Goal: Task Accomplishment & Management: Use online tool/utility

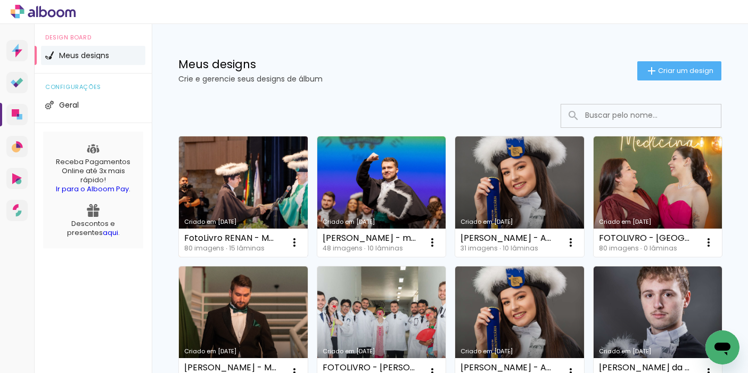
click at [252, 190] on link "Criado em [DATE]" at bounding box center [243, 196] width 129 height 120
click at [0, 0] on neon-animated-pages "Confirmar Cancelar" at bounding box center [0, 0] width 0 height 0
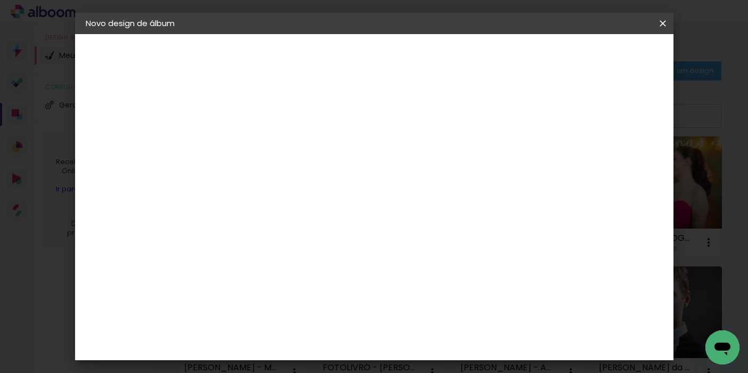
click at [260, 145] on input at bounding box center [260, 143] width 0 height 17
click at [260, 141] on input "FOTO LIVRO GUSTAVO - MEDICINA 109" at bounding box center [260, 143] width 0 height 17
type input "FOTO LIVRO [PERSON_NAME] - MEDICINA 109"
type paper-input "FOTO LIVRO [PERSON_NAME] - MEDICINA 109"
click at [0, 0] on slot "Avançar" at bounding box center [0, 0] width 0 height 0
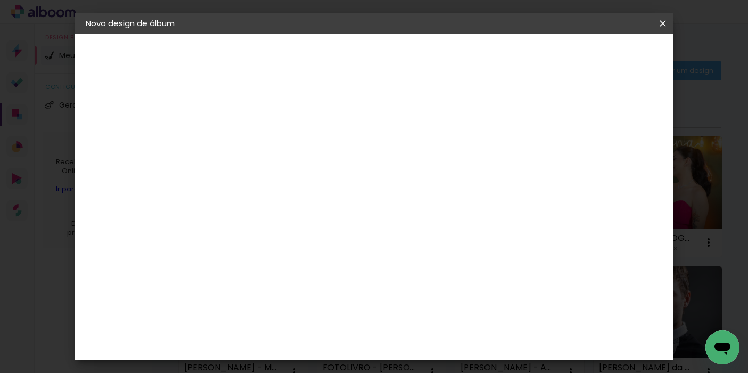
scroll to position [2457, 0]
click at [0, 0] on slot "Avançar" at bounding box center [0, 0] width 0 height 0
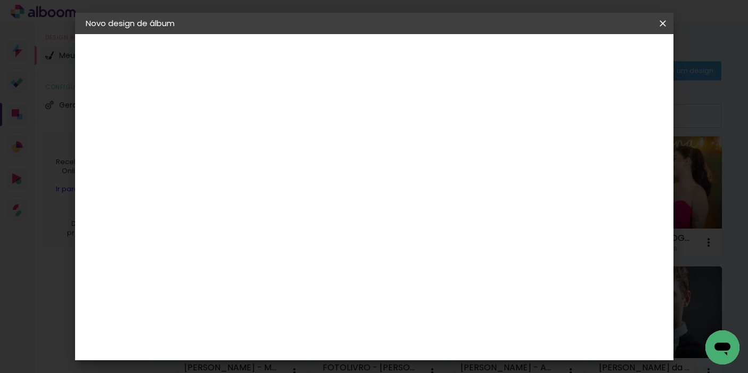
click at [605, 53] on span "Iniciar design" at bounding box center [580, 56] width 48 height 7
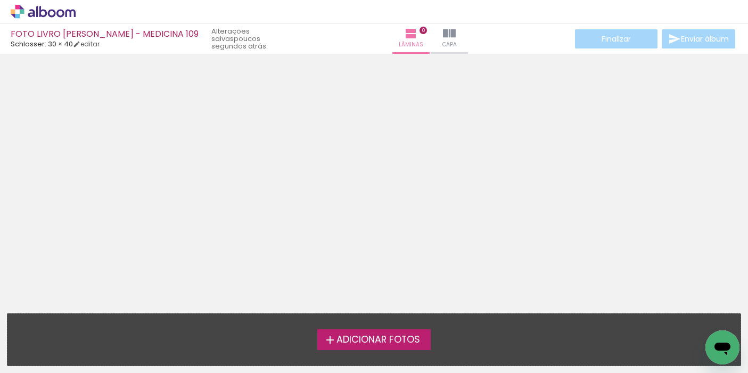
click at [327, 341] on iron-icon at bounding box center [330, 339] width 13 height 13
click at [0, 0] on input "file" at bounding box center [0, 0] width 0 height 0
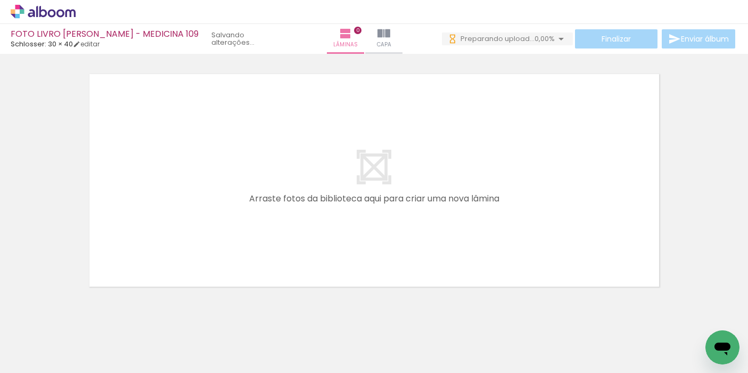
scroll to position [0, 395]
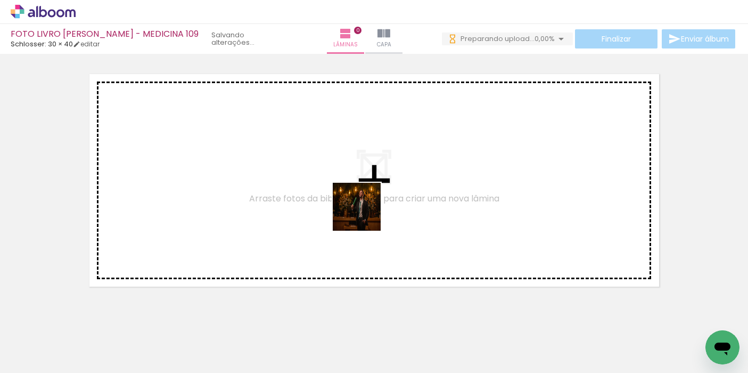
drag, startPoint x: 368, startPoint y: 342, endPoint x: 361, endPoint y: 210, distance: 132.8
click at [361, 210] on quentale-workspace at bounding box center [374, 186] width 748 height 373
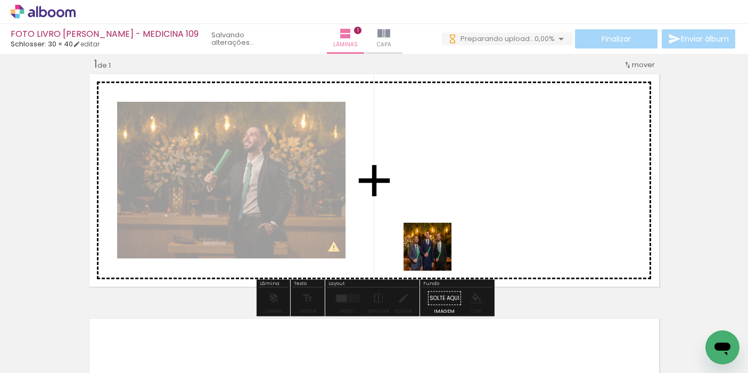
drag, startPoint x: 436, startPoint y: 343, endPoint x: 444, endPoint y: 238, distance: 105.7
click at [444, 238] on quentale-workspace at bounding box center [374, 186] width 748 height 373
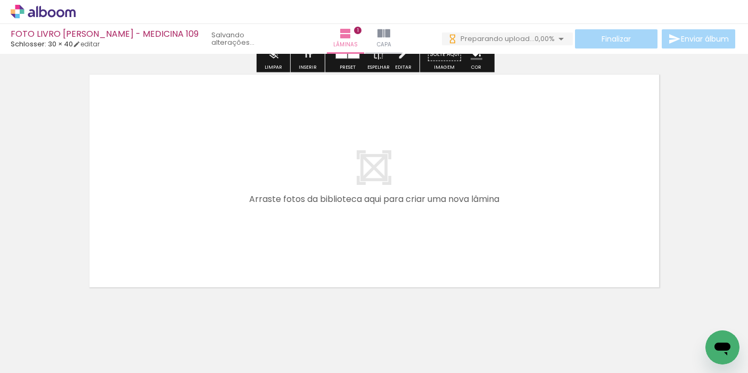
scroll to position [258, 0]
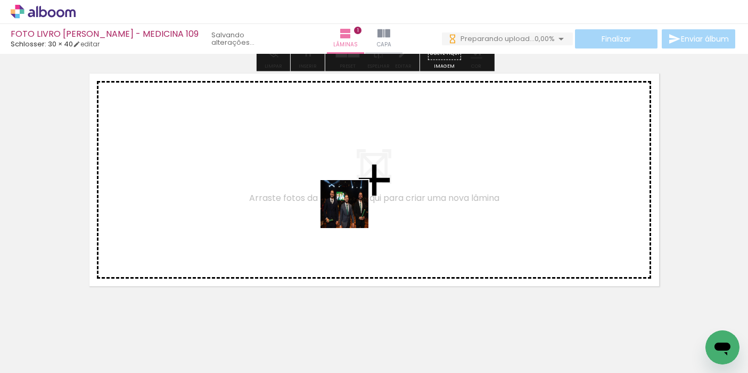
drag, startPoint x: 355, startPoint y: 333, endPoint x: 353, endPoint y: 211, distance: 121.5
click at [353, 211] on quentale-workspace at bounding box center [374, 186] width 748 height 373
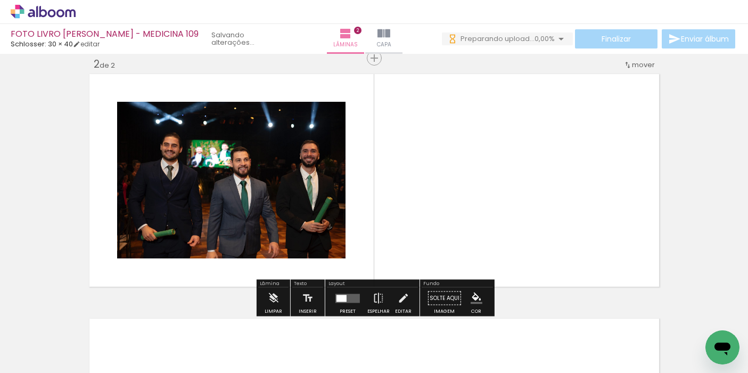
scroll to position [106, 0]
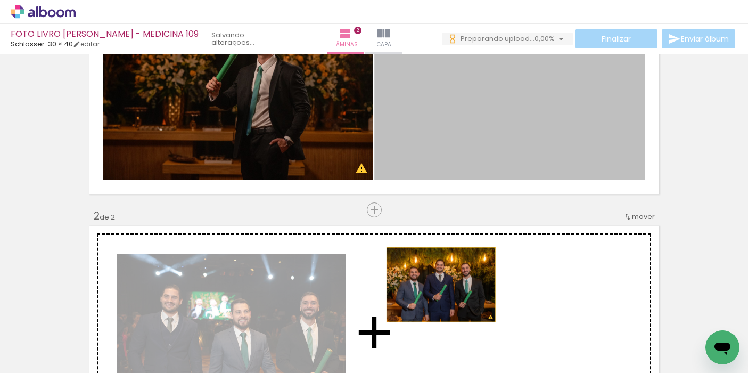
drag, startPoint x: 485, startPoint y: 149, endPoint x: 441, endPoint y: 284, distance: 142.3
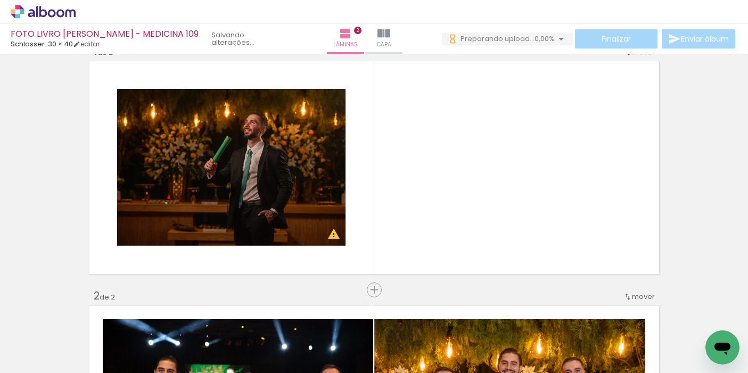
scroll to position [0, 589]
drag, startPoint x: 354, startPoint y: 340, endPoint x: 411, endPoint y: 188, distance: 162.6
click at [411, 188] on quentale-workspace at bounding box center [374, 186] width 748 height 373
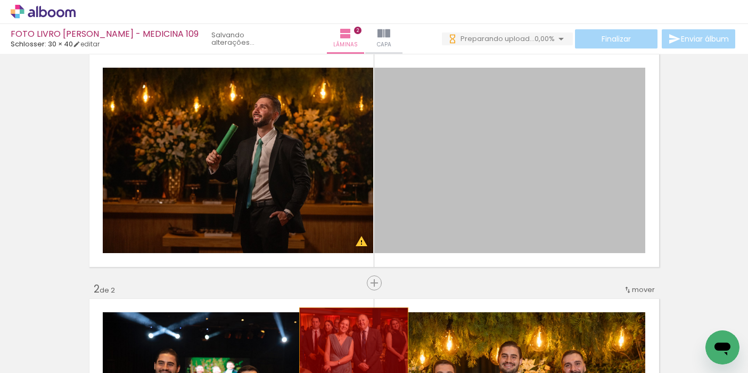
scroll to position [35, 0]
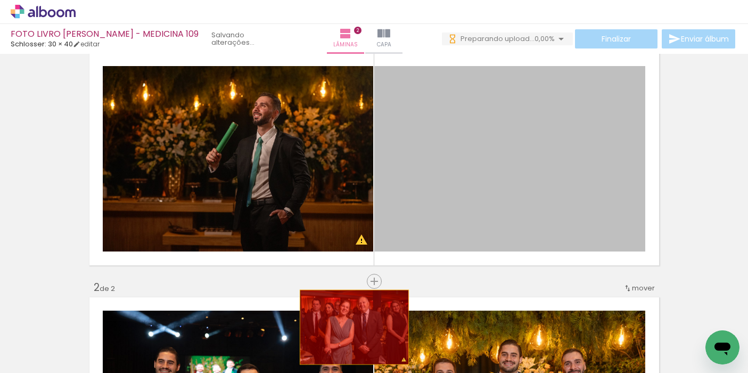
drag, startPoint x: 433, startPoint y: 173, endPoint x: 354, endPoint y: 336, distance: 180.8
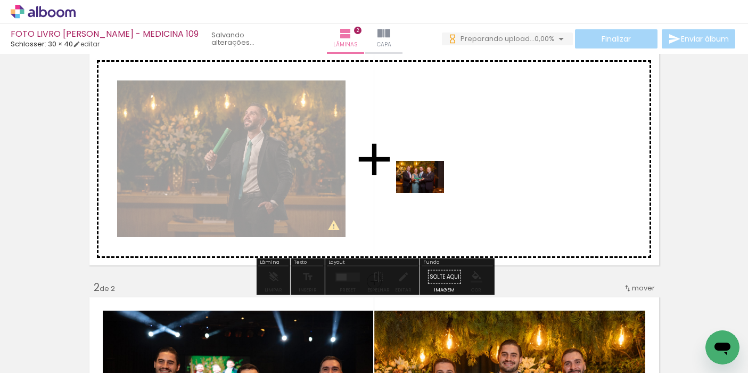
drag, startPoint x: 412, startPoint y: 342, endPoint x: 428, endPoint y: 192, distance: 150.6
click at [428, 192] on quentale-workspace at bounding box center [374, 186] width 748 height 373
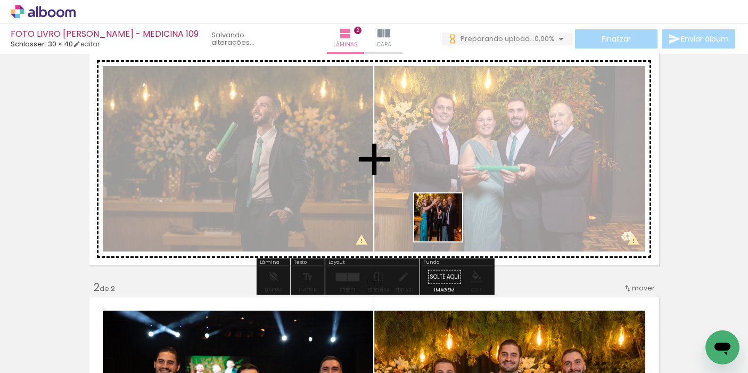
drag, startPoint x: 466, startPoint y: 336, endPoint x: 442, endPoint y: 205, distance: 133.2
click at [442, 205] on quentale-workspace at bounding box center [374, 186] width 748 height 373
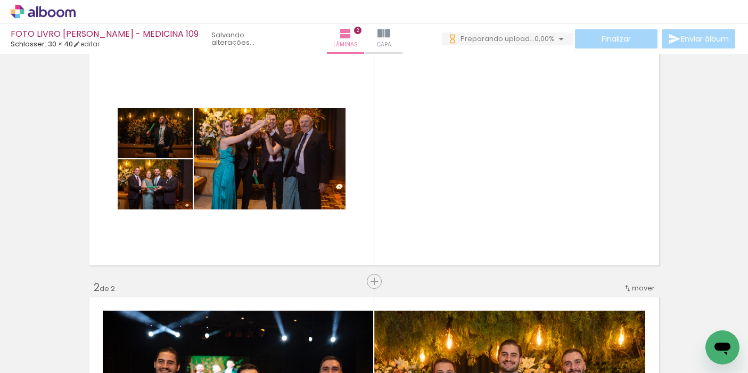
scroll to position [0, 731]
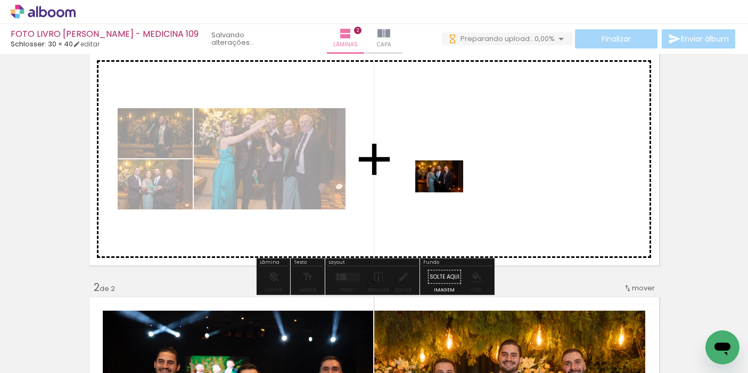
drag, startPoint x: 444, startPoint y: 338, endPoint x: 447, endPoint y: 192, distance: 146.0
click at [447, 192] on quentale-workspace at bounding box center [374, 186] width 748 height 373
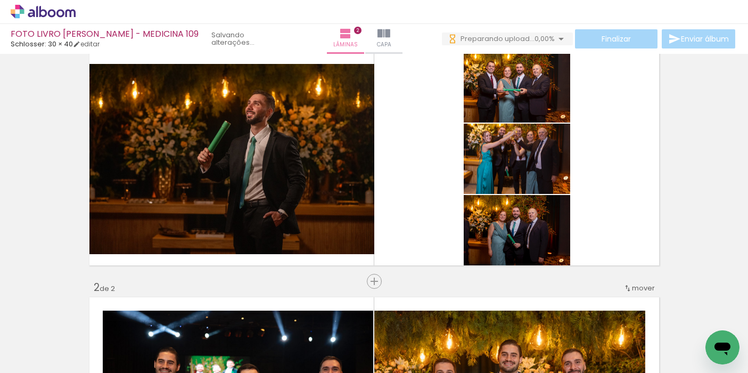
scroll to position [0, 819]
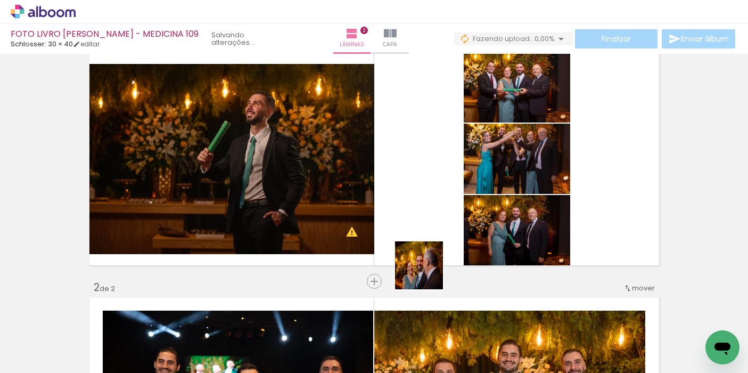
drag, startPoint x: 427, startPoint y: 341, endPoint x: 425, endPoint y: 238, distance: 103.4
click at [425, 238] on quentale-workspace at bounding box center [374, 186] width 748 height 373
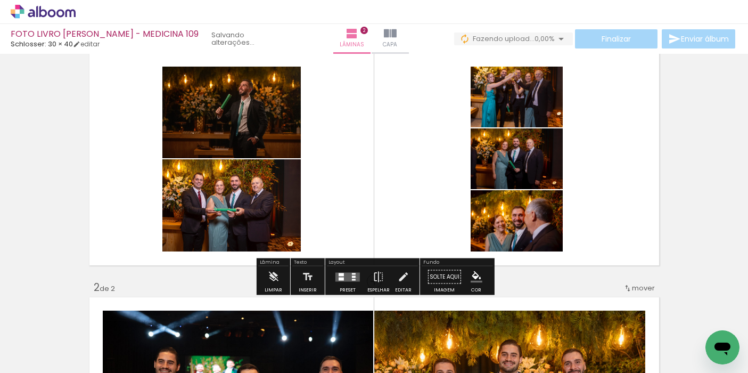
click at [354, 277] on quentale-layouter at bounding box center [348, 276] width 25 height 9
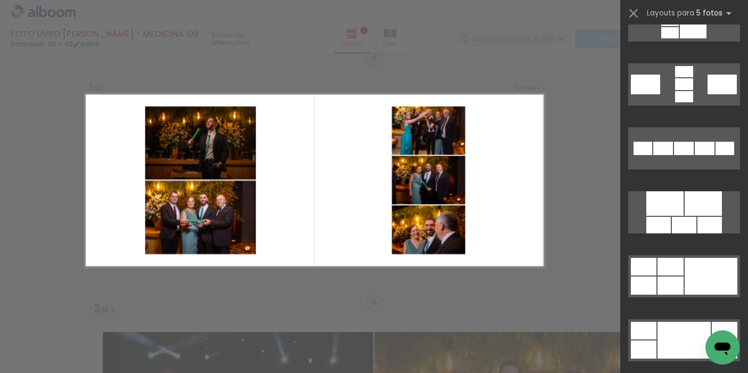
scroll to position [490, 0]
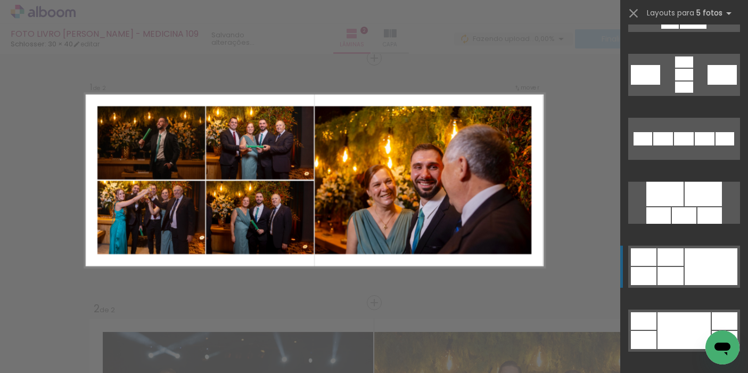
click at [670, 259] on div at bounding box center [671, 257] width 26 height 18
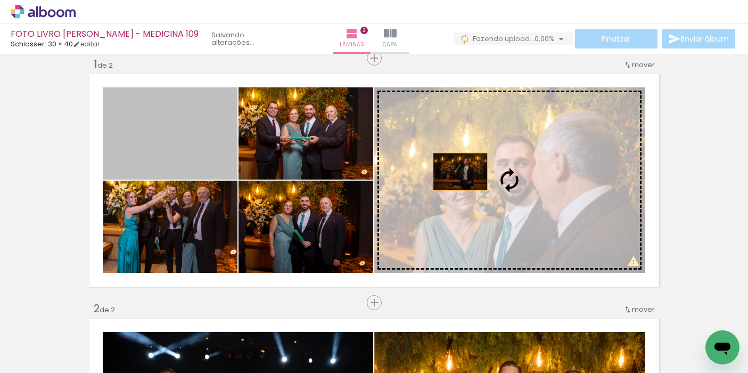
drag, startPoint x: 198, startPoint y: 149, endPoint x: 471, endPoint y: 172, distance: 273.6
click at [0, 0] on slot at bounding box center [0, 0] width 0 height 0
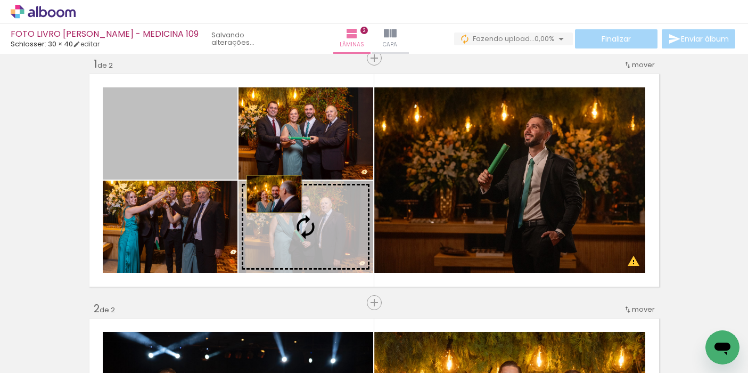
drag, startPoint x: 167, startPoint y: 134, endPoint x: 276, endPoint y: 201, distance: 128.2
click at [0, 0] on slot at bounding box center [0, 0] width 0 height 0
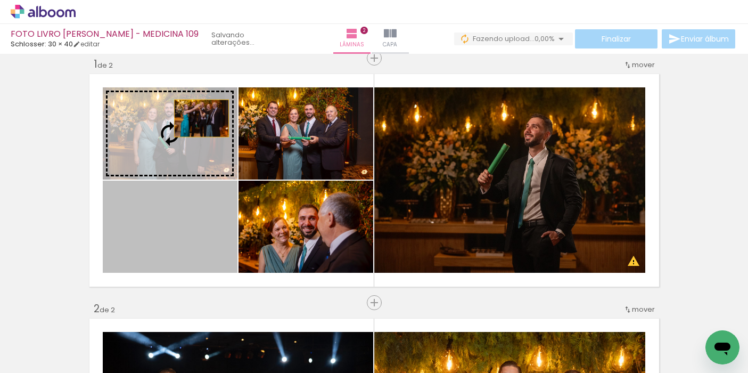
drag, startPoint x: 203, startPoint y: 217, endPoint x: 201, endPoint y: 118, distance: 99.6
click at [0, 0] on slot at bounding box center [0, 0] width 0 height 0
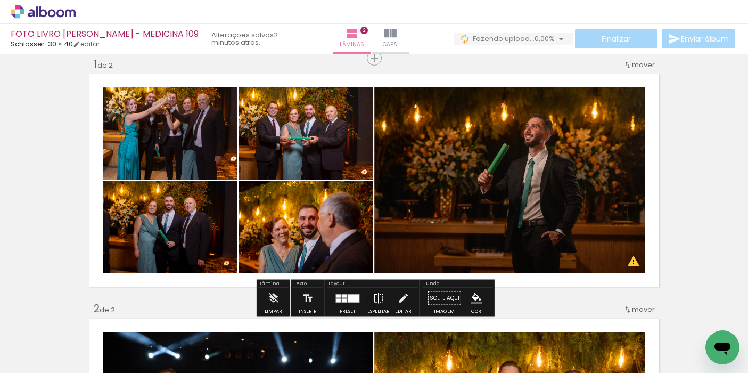
click at [373, 299] on iron-icon at bounding box center [379, 298] width 12 height 21
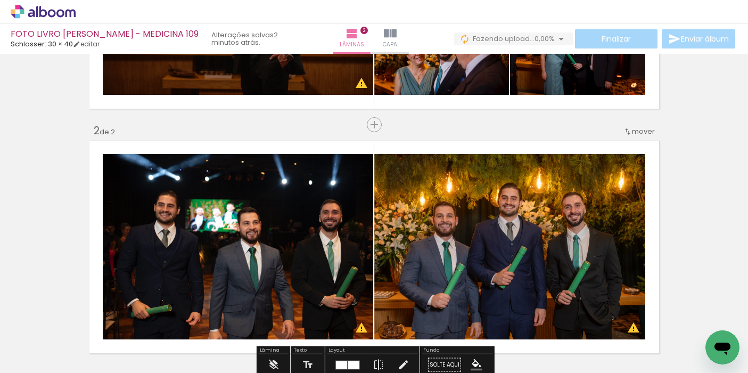
scroll to position [202, 0]
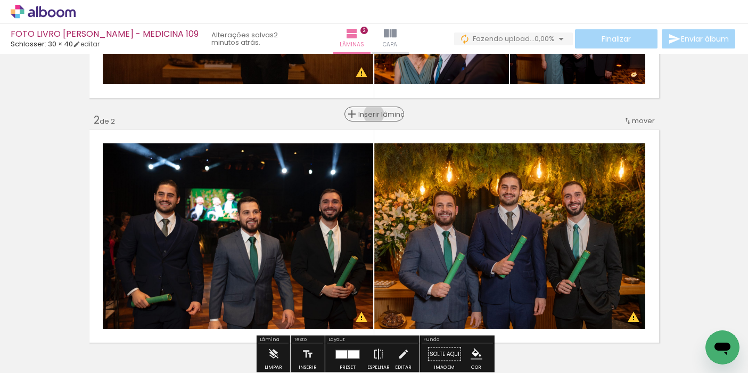
click at [377, 115] on span "Inserir lâmina" at bounding box center [379, 114] width 42 height 7
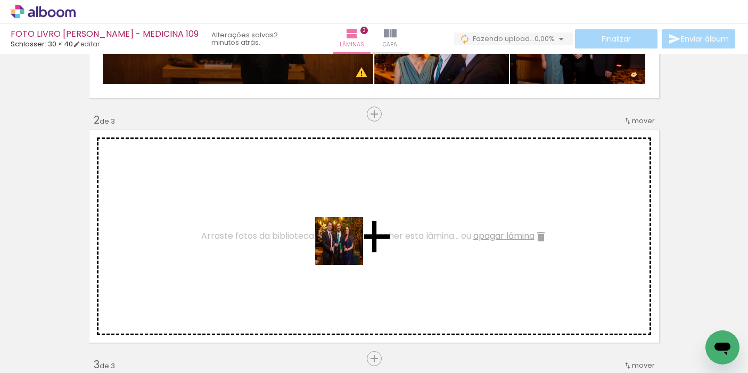
drag, startPoint x: 487, startPoint y: 341, endPoint x: 323, endPoint y: 246, distance: 190.2
click at [323, 246] on quentale-workspace at bounding box center [374, 186] width 748 height 373
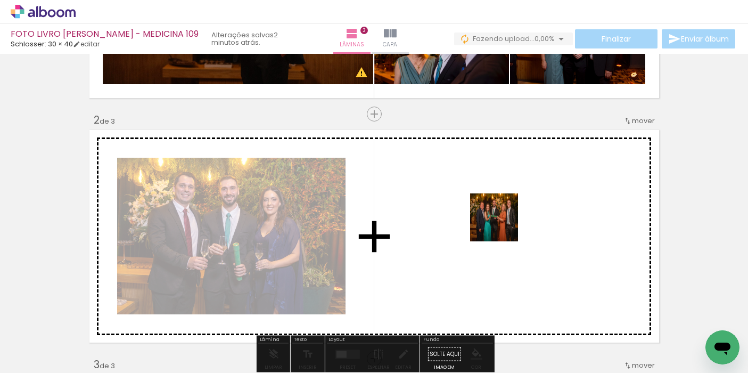
drag, startPoint x: 545, startPoint y: 335, endPoint x: 492, endPoint y: 222, distance: 125.6
click at [492, 222] on quentale-workspace at bounding box center [374, 186] width 748 height 373
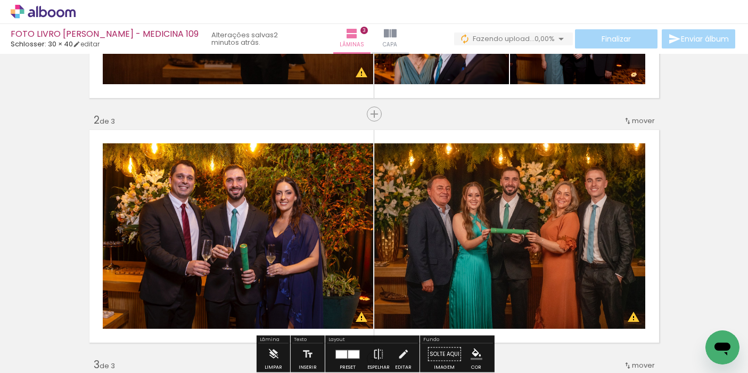
scroll to position [0, 0]
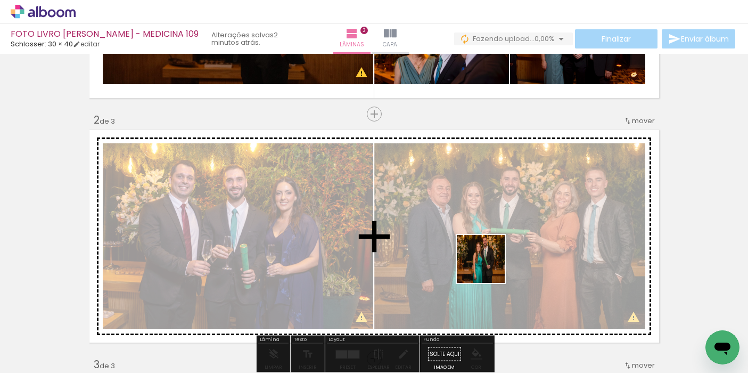
drag, startPoint x: 614, startPoint y: 342, endPoint x: 488, endPoint y: 266, distance: 146.7
click at [488, 266] on quentale-workspace at bounding box center [374, 186] width 748 height 373
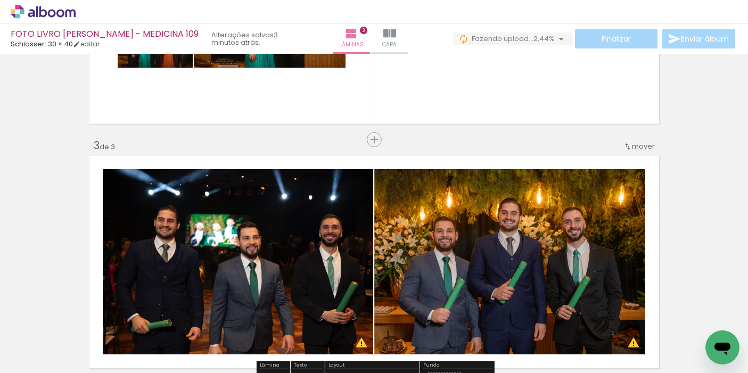
scroll to position [0, 1106]
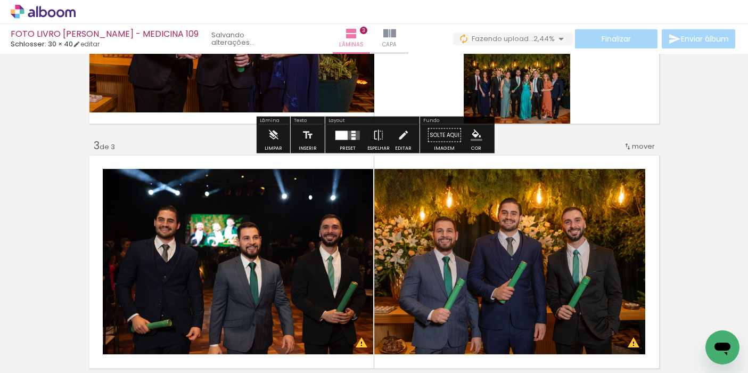
drag, startPoint x: 555, startPoint y: 340, endPoint x: 513, endPoint y: 110, distance: 234.3
click at [513, 110] on quentale-workspace at bounding box center [374, 186] width 748 height 373
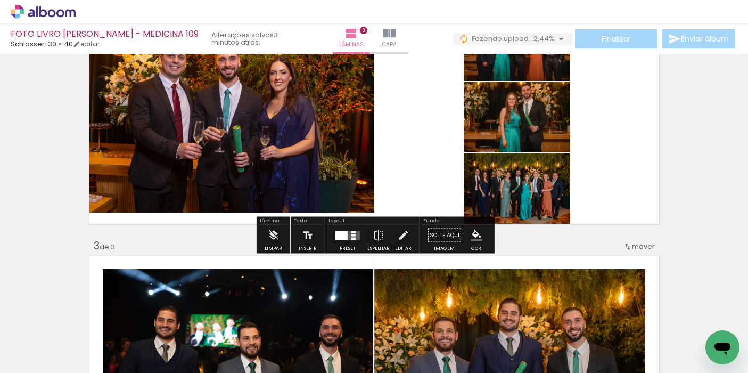
scroll to position [319, 0]
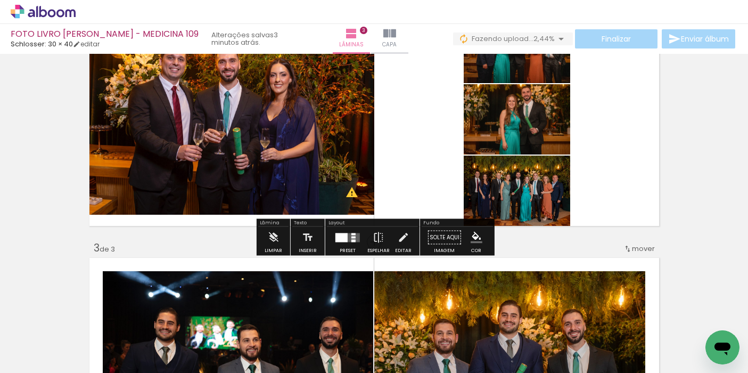
click at [342, 242] on div at bounding box center [347, 237] width 29 height 21
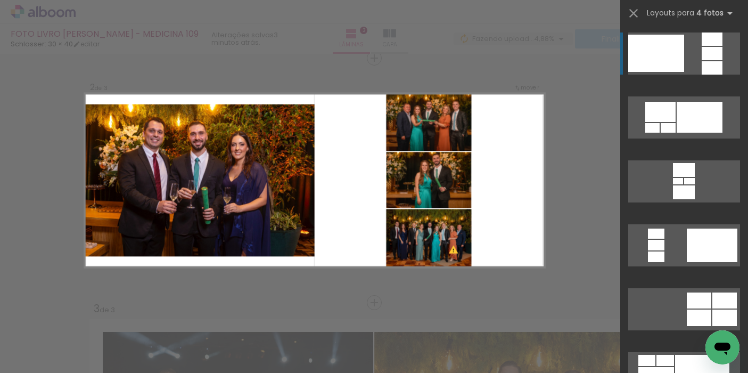
scroll to position [0, 0]
click at [709, 53] on div at bounding box center [712, 53] width 21 height 13
click at [668, 52] on div at bounding box center [657, 53] width 56 height 37
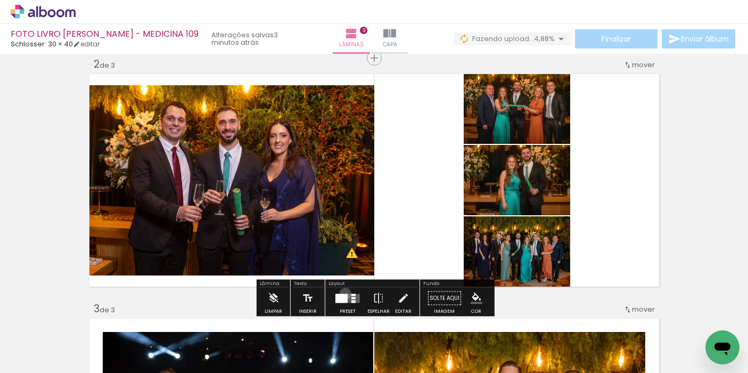
click at [343, 293] on div at bounding box center [342, 297] width 12 height 9
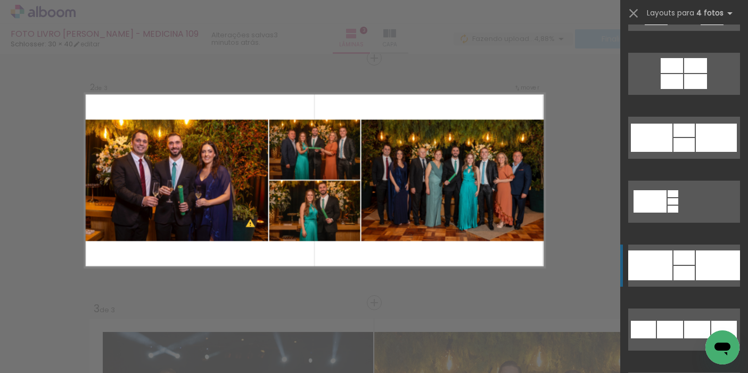
scroll to position [1328, 0]
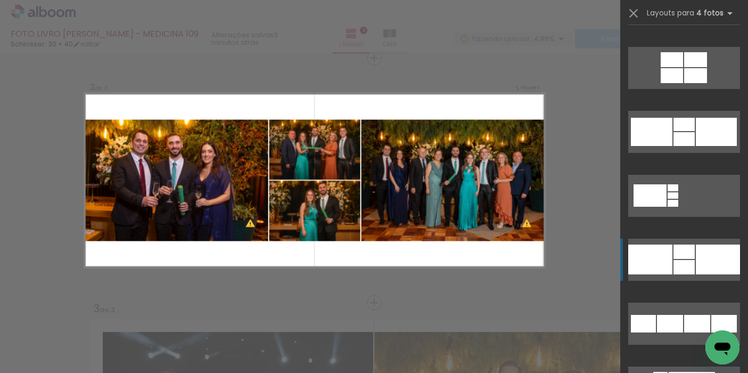
click at [688, 258] on div at bounding box center [684, 251] width 21 height 14
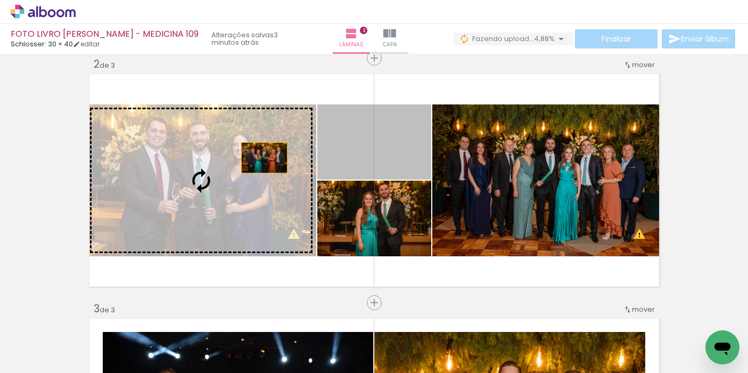
drag, startPoint x: 381, startPoint y: 145, endPoint x: 227, endPoint y: 168, distance: 156.1
click at [0, 0] on slot at bounding box center [0, 0] width 0 height 0
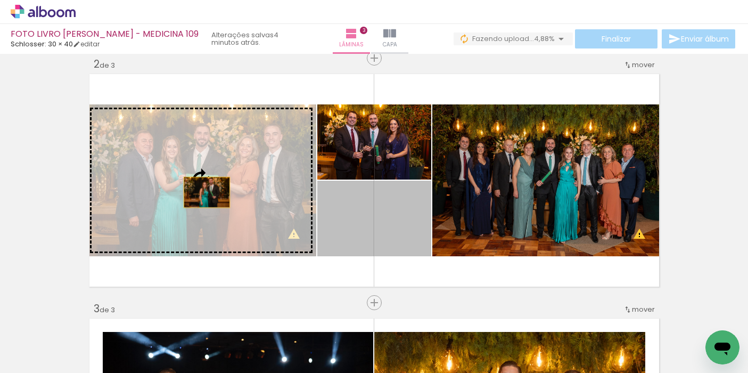
drag, startPoint x: 377, startPoint y: 221, endPoint x: 206, endPoint y: 191, distance: 173.6
click at [0, 0] on slot at bounding box center [0, 0] width 0 height 0
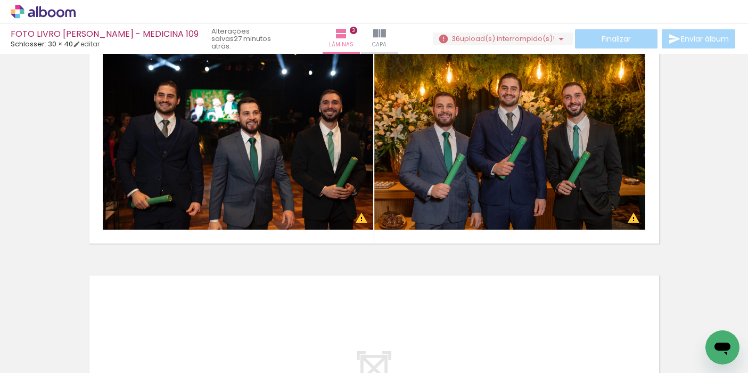
scroll to position [0, 734]
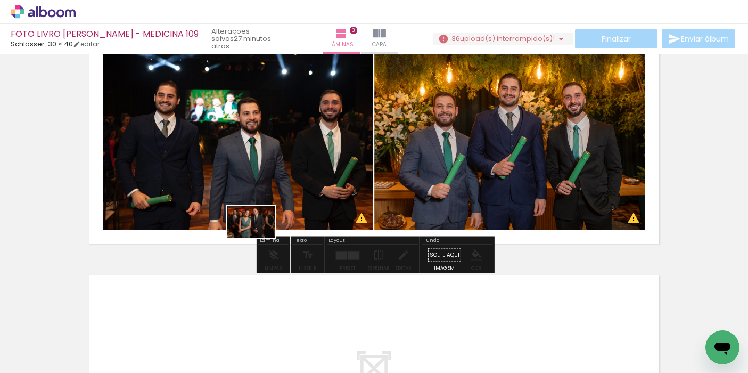
drag, startPoint x: 219, startPoint y: 344, endPoint x: 267, endPoint y: 236, distance: 117.8
click at [267, 236] on quentale-workspace at bounding box center [374, 186] width 748 height 373
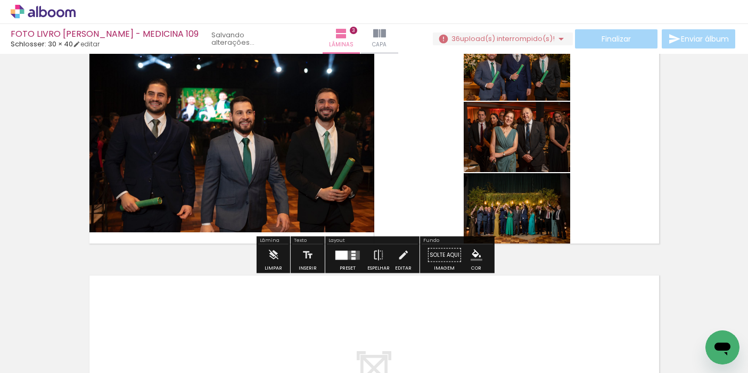
drag, startPoint x: 406, startPoint y: 344, endPoint x: 474, endPoint y: 164, distance: 192.3
click at [474, 164] on quentale-workspace at bounding box center [374, 186] width 748 height 373
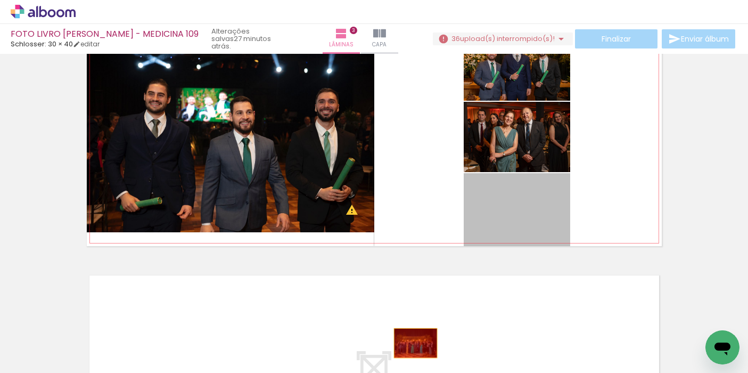
drag, startPoint x: 503, startPoint y: 221, endPoint x: 415, endPoint y: 343, distance: 150.3
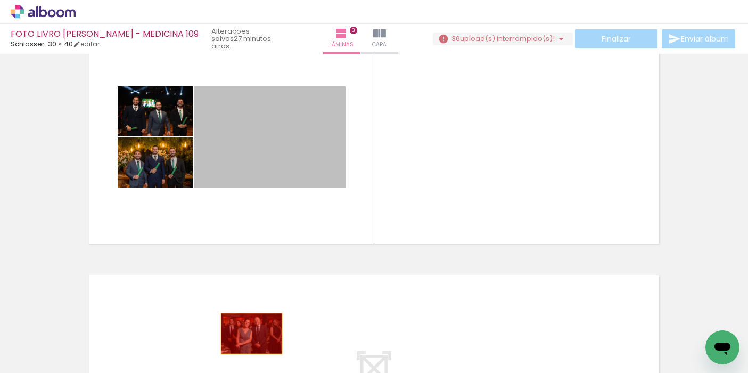
drag, startPoint x: 240, startPoint y: 146, endPoint x: 252, endPoint y: 336, distance: 190.1
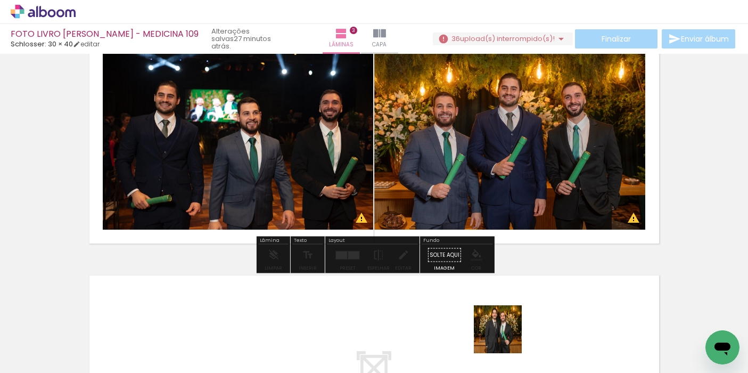
drag, startPoint x: 506, startPoint y: 342, endPoint x: 506, endPoint y: 199, distance: 143.3
click at [506, 199] on quentale-workspace at bounding box center [374, 186] width 748 height 373
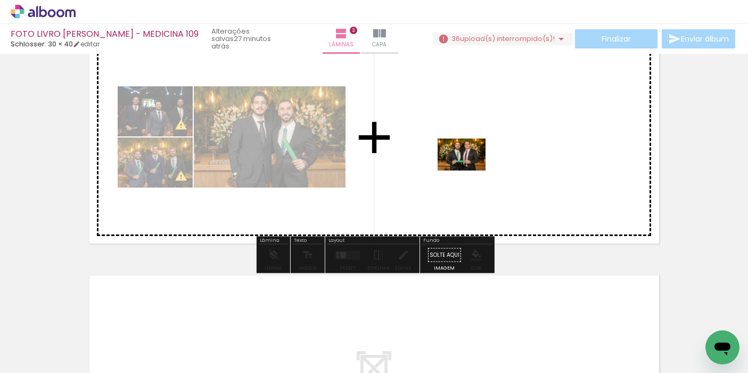
drag, startPoint x: 454, startPoint y: 341, endPoint x: 470, endPoint y: 160, distance: 181.8
click at [470, 160] on quentale-workspace at bounding box center [374, 186] width 748 height 373
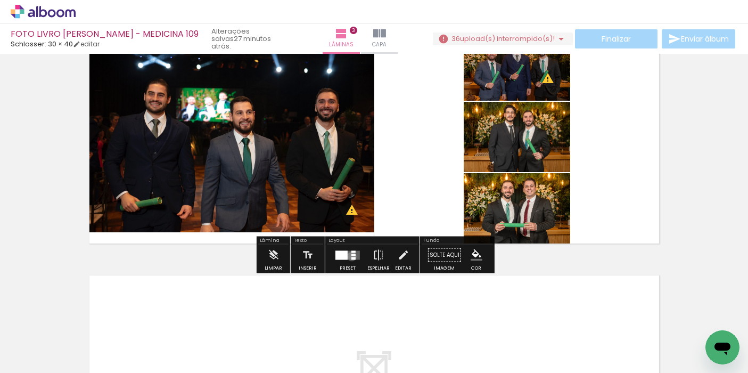
click at [349, 256] on quentale-layouter at bounding box center [348, 254] width 25 height 9
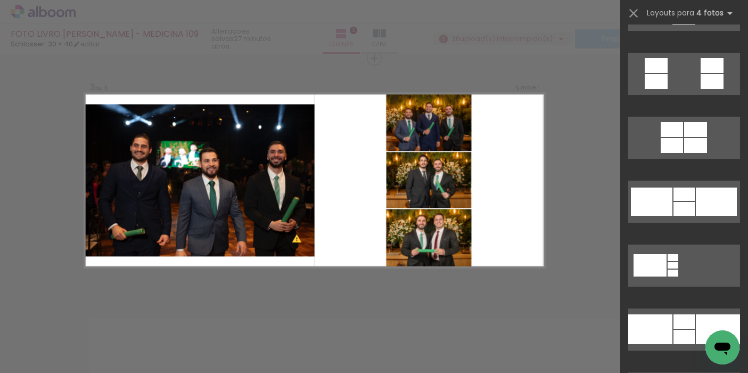
scroll to position [1277, 0]
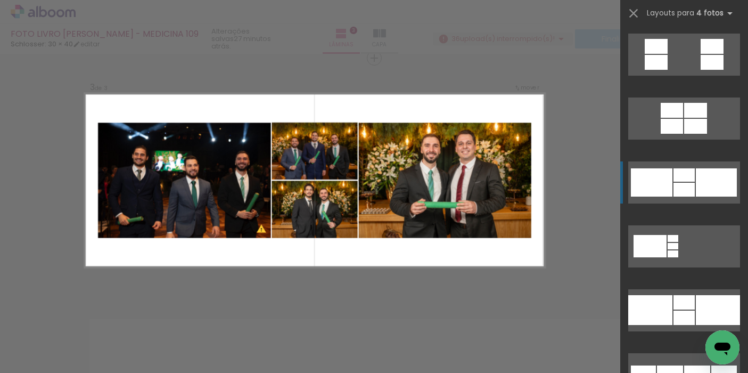
click at [691, 177] on div at bounding box center [684, 174] width 21 height 13
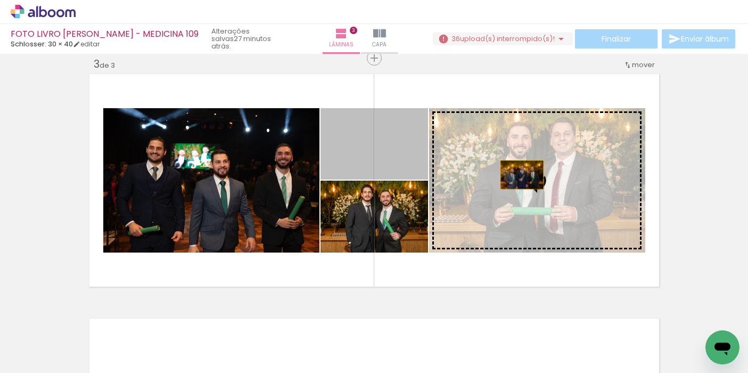
drag, startPoint x: 351, startPoint y: 159, endPoint x: 541, endPoint y: 184, distance: 191.8
click at [0, 0] on slot at bounding box center [0, 0] width 0 height 0
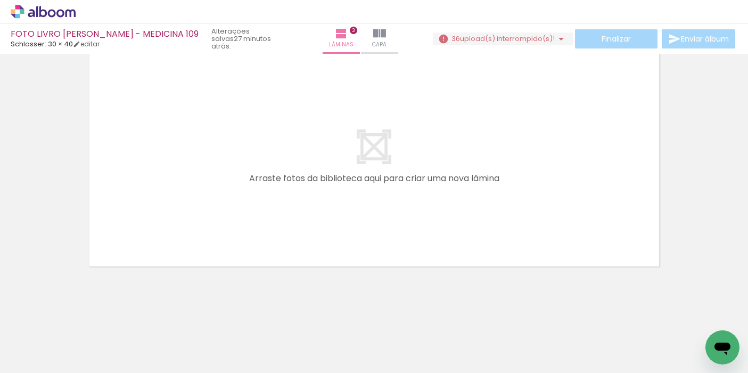
scroll to position [0, 0]
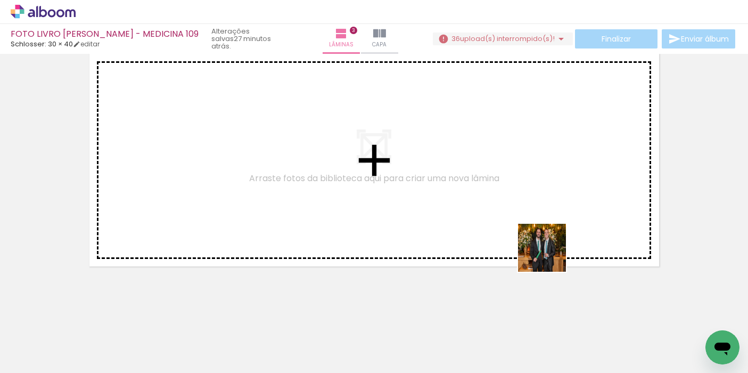
drag, startPoint x: 585, startPoint y: 352, endPoint x: 540, endPoint y: 195, distance: 163.5
click at [540, 195] on quentale-workspace at bounding box center [374, 186] width 748 height 373
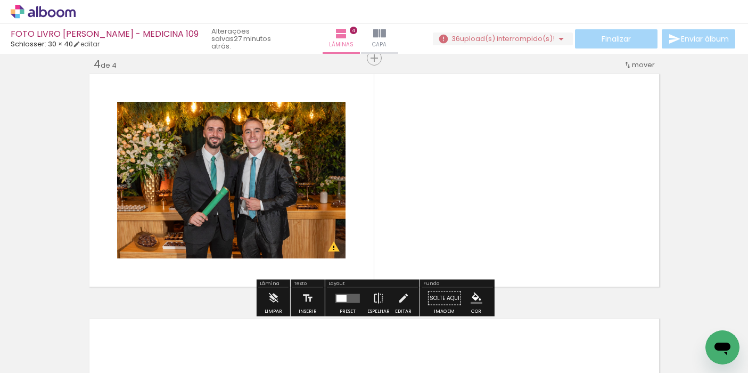
scroll to position [0, 1117]
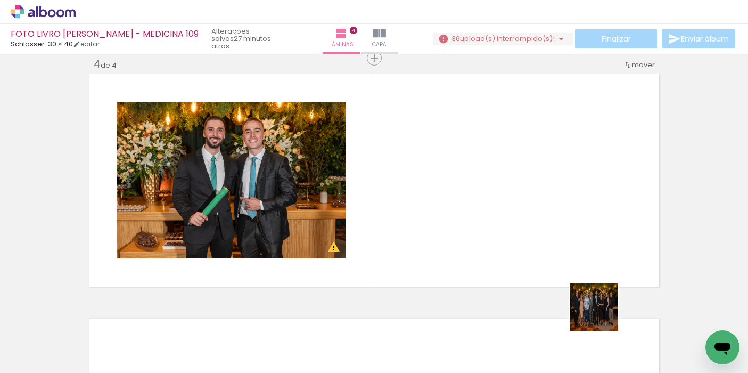
drag, startPoint x: 610, startPoint y: 338, endPoint x: 563, endPoint y: 216, distance: 131.2
click at [563, 216] on quentale-workspace at bounding box center [374, 186] width 748 height 373
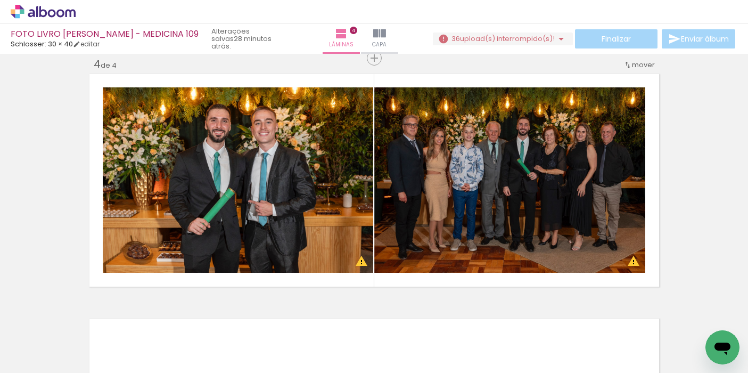
scroll to position [0, 507]
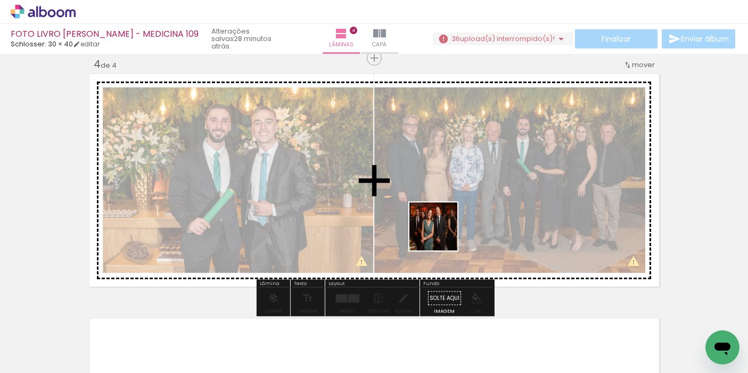
drag, startPoint x: 436, startPoint y: 346, endPoint x: 462, endPoint y: 170, distance: 177.8
click at [462, 170] on quentale-workspace at bounding box center [374, 186] width 748 height 373
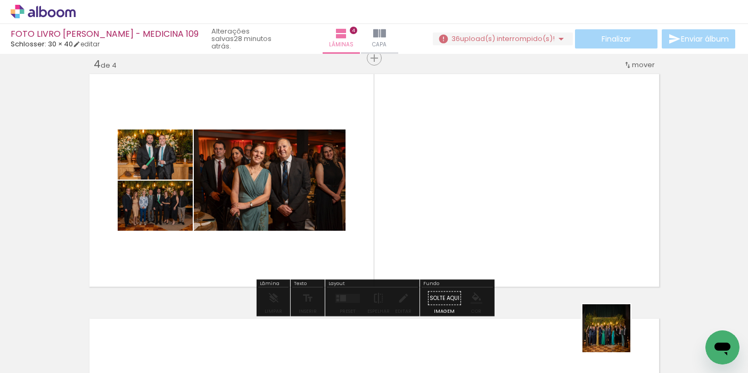
drag, startPoint x: 621, startPoint y: 348, endPoint x: 556, endPoint y: 231, distance: 134.3
click at [556, 231] on quentale-workspace at bounding box center [374, 186] width 748 height 373
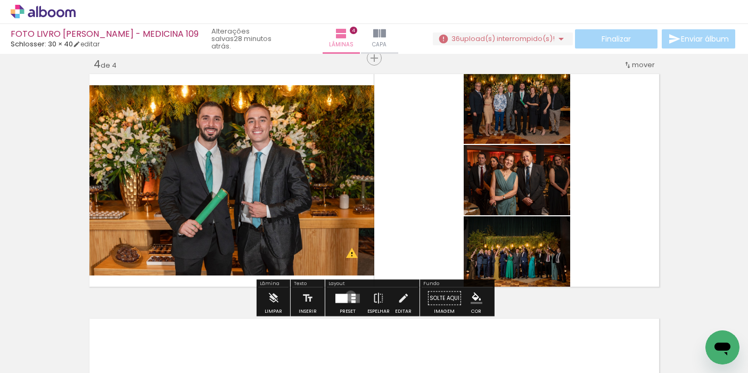
click at [348, 296] on quentale-layouter at bounding box center [348, 297] width 25 height 9
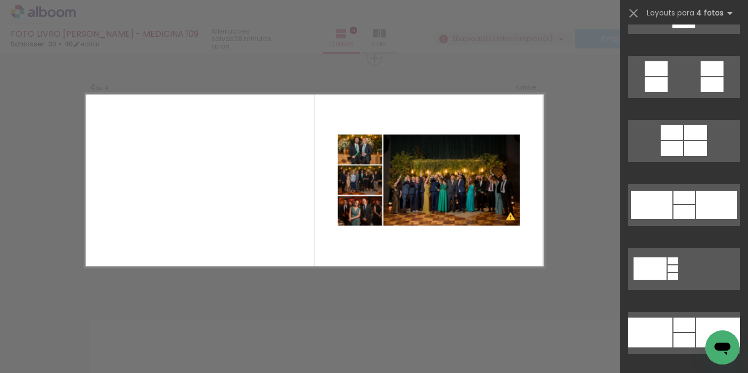
scroll to position [1267, 0]
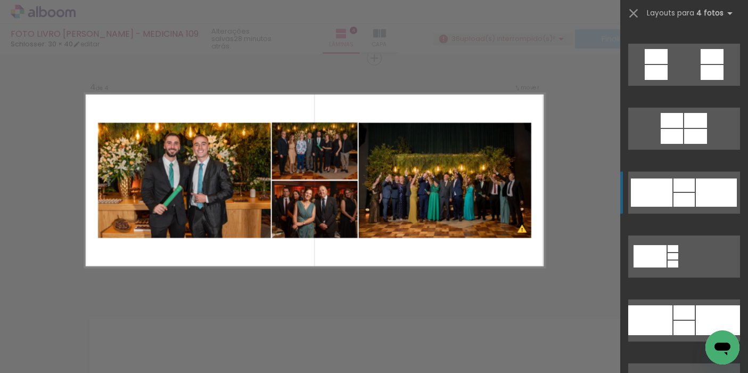
click at [699, 195] on div at bounding box center [716, 192] width 41 height 28
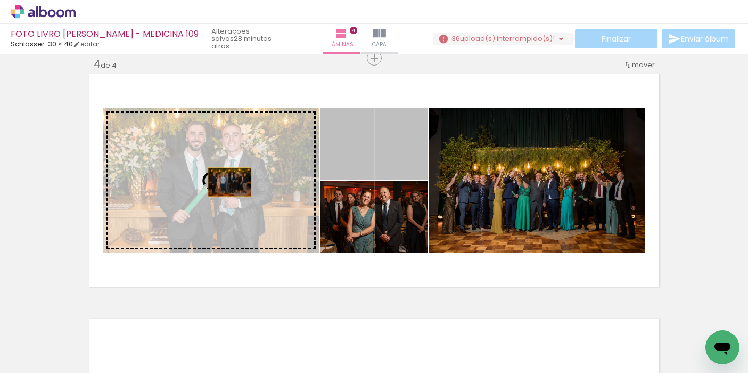
drag, startPoint x: 375, startPoint y: 154, endPoint x: 211, endPoint y: 187, distance: 167.3
click at [0, 0] on slot at bounding box center [0, 0] width 0 height 0
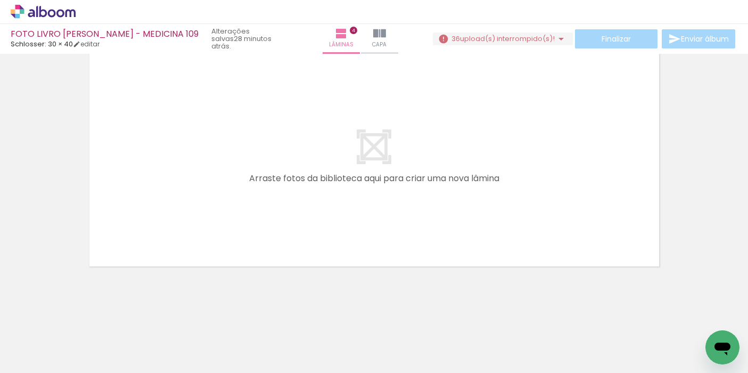
scroll to position [0, 1390]
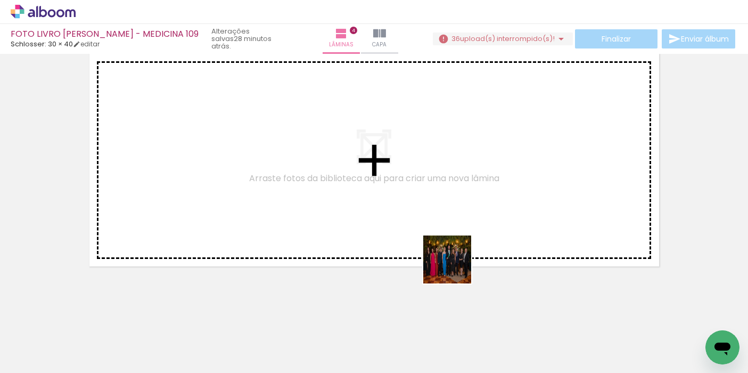
drag, startPoint x: 464, startPoint y: 347, endPoint x: 445, endPoint y: 191, distance: 157.3
click at [445, 191] on quentale-workspace at bounding box center [374, 186] width 748 height 373
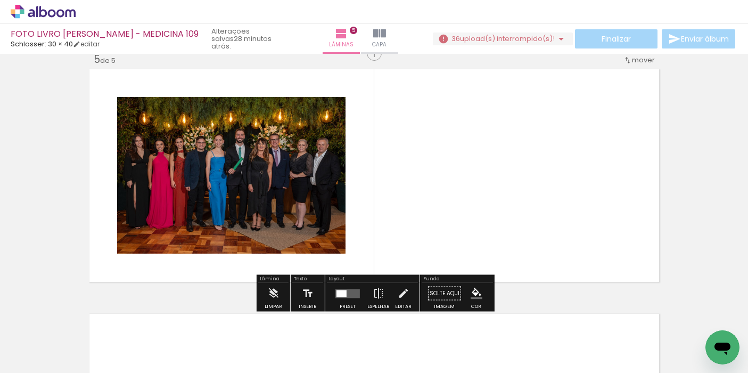
scroll to position [991, 0]
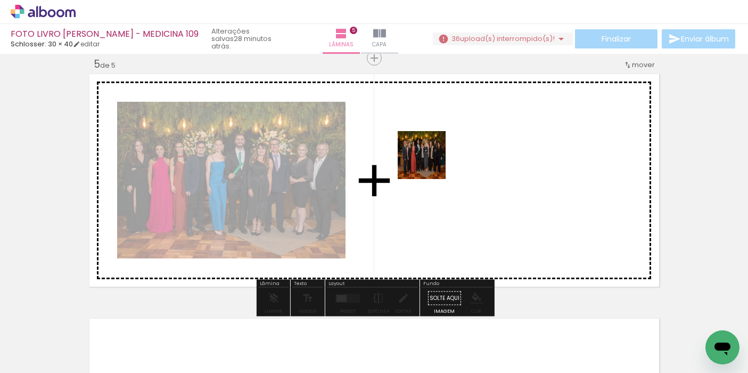
drag, startPoint x: 403, startPoint y: 349, endPoint x: 433, endPoint y: 148, distance: 203.5
click at [433, 148] on quentale-workspace at bounding box center [374, 186] width 748 height 373
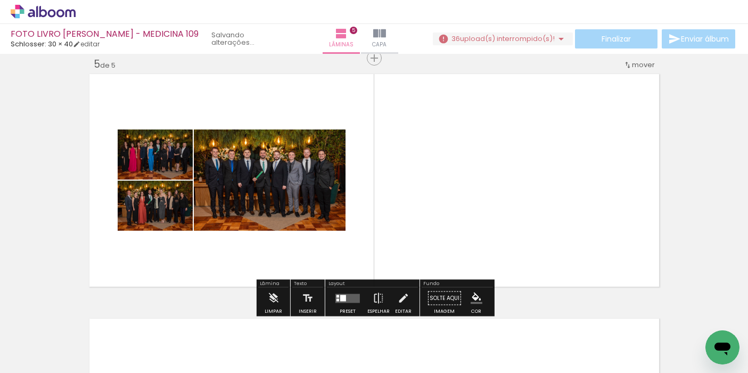
drag, startPoint x: 507, startPoint y: 346, endPoint x: 489, endPoint y: 212, distance: 135.3
click at [489, 212] on quentale-workspace at bounding box center [374, 186] width 748 height 373
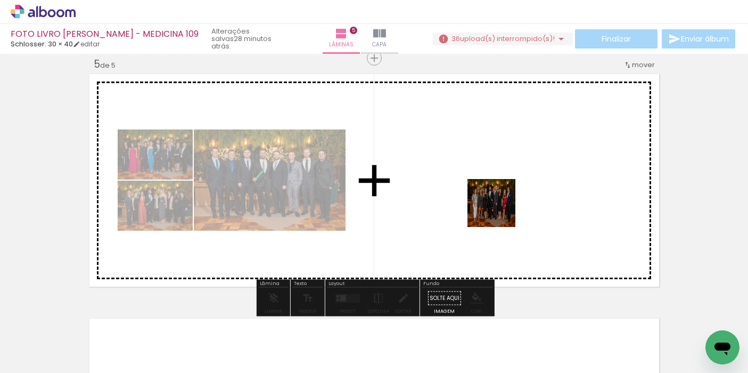
drag, startPoint x: 565, startPoint y: 343, endPoint x: 499, endPoint y: 210, distance: 148.6
click at [499, 210] on quentale-workspace at bounding box center [374, 186] width 748 height 373
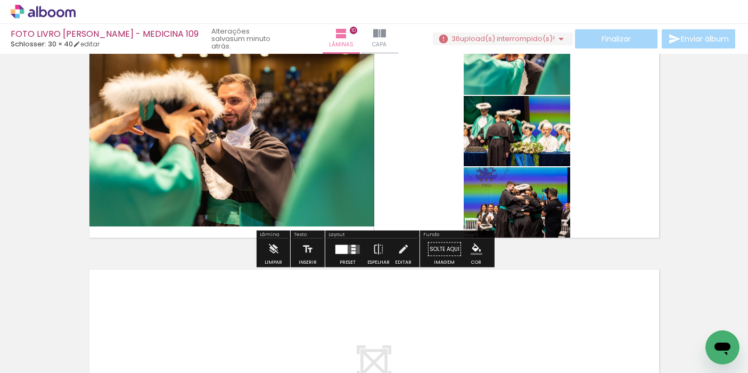
scroll to position [2267, 0]
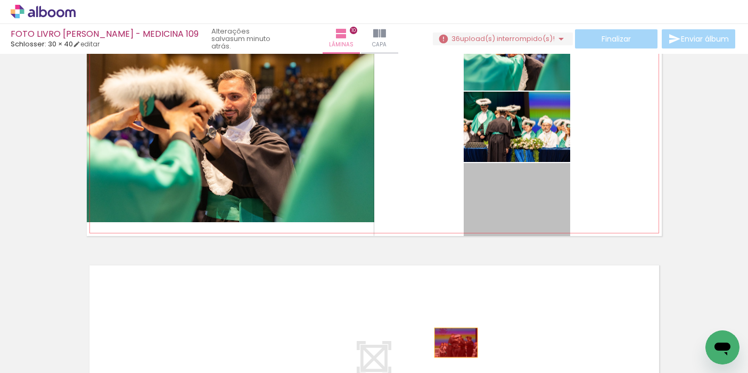
drag, startPoint x: 525, startPoint y: 208, endPoint x: 455, endPoint y: 343, distance: 151.8
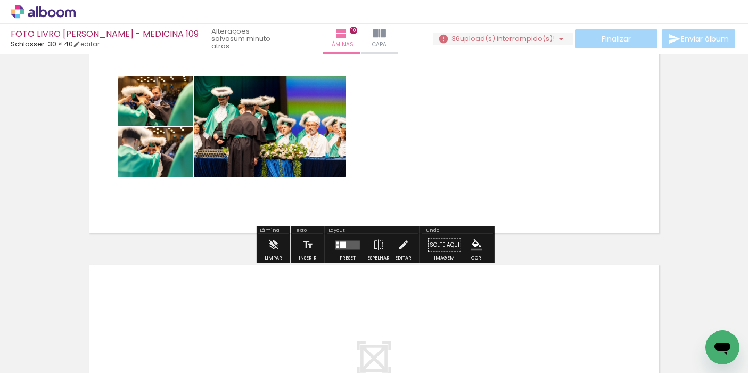
click at [342, 246] on div at bounding box center [343, 244] width 6 height 6
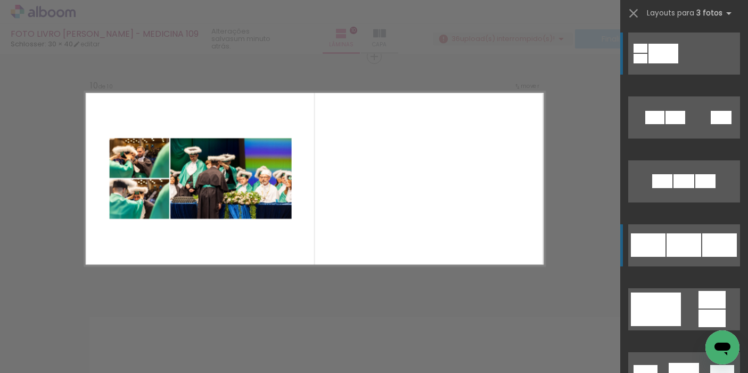
scroll to position [2214, 0]
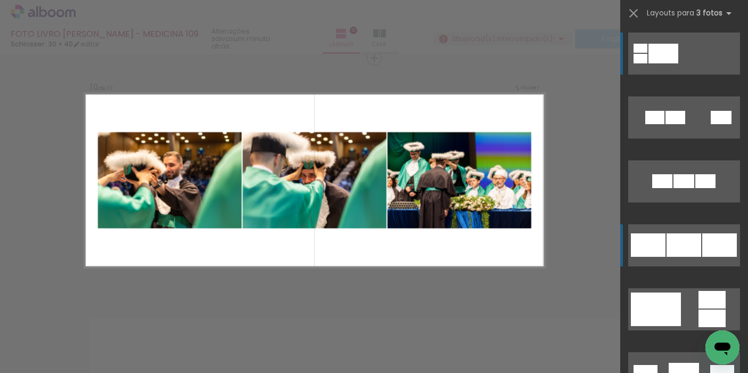
click at [665, 251] on div at bounding box center [648, 244] width 35 height 23
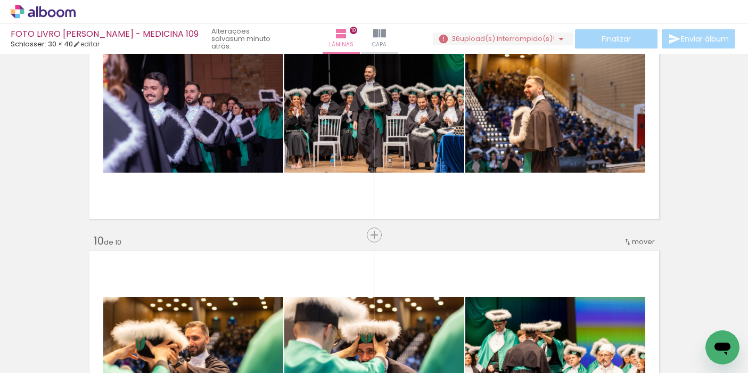
scroll to position [2027, 0]
